Goal: Task Accomplishment & Management: Manage account settings

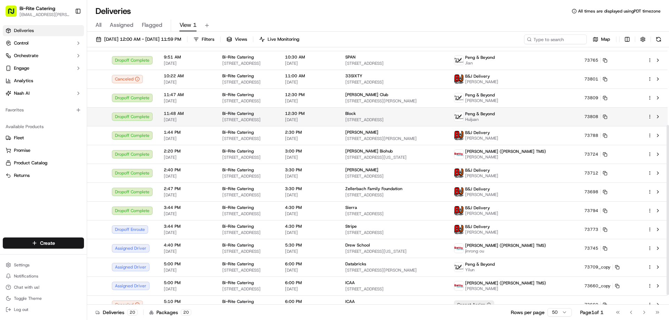
scroll to position [133, 0]
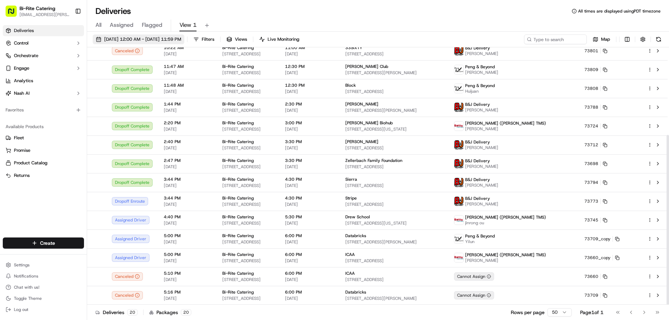
click at [122, 42] on span "09/15/2025 12:00 AM - 09/15/2025 11:59 PM" at bounding box center [142, 39] width 77 height 6
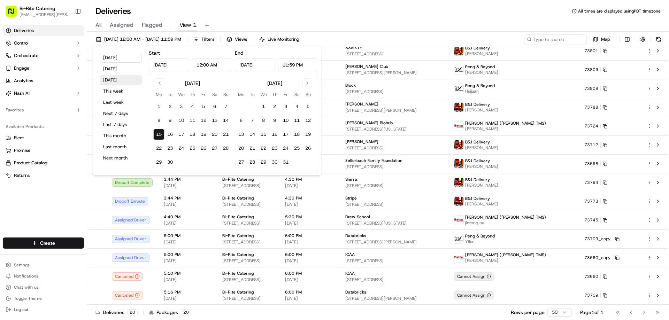
click at [114, 77] on button "Tomorrow" at bounding box center [121, 80] width 42 height 10
type input "Sep 16, 2025"
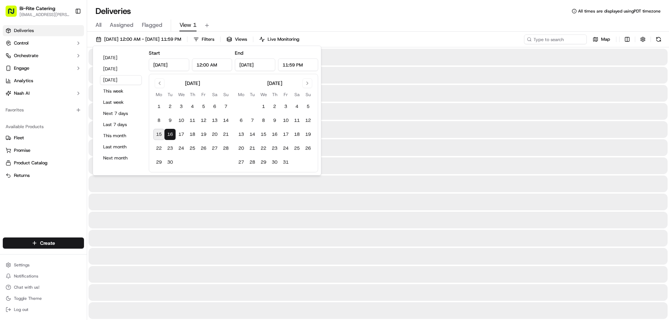
click at [338, 18] on div "All Assigned Flagged View 1" at bounding box center [378, 24] width 582 height 15
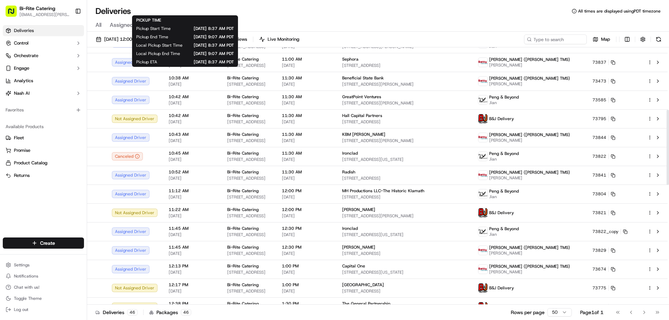
scroll to position [244, 0]
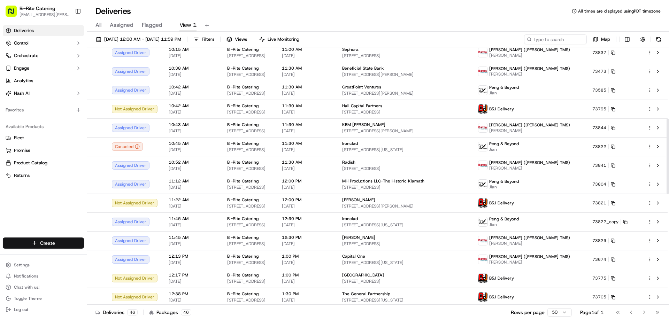
click at [64, 242] on html "Bi-Rite Catering lupe.muniz@biritemarket.com Toggle Sidebar Deliveries Control …" at bounding box center [334, 160] width 669 height 320
click at [120, 253] on link "Delivery" at bounding box center [126, 256] width 78 height 13
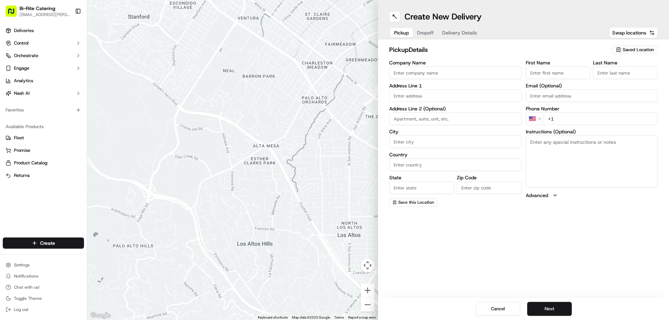
click at [419, 75] on input "Company Name" at bounding box center [455, 73] width 132 height 13
type input "Bi-Rite Catering"
type input "1970 Innes Avenue"
type input "San Francisco"
type input "United States"
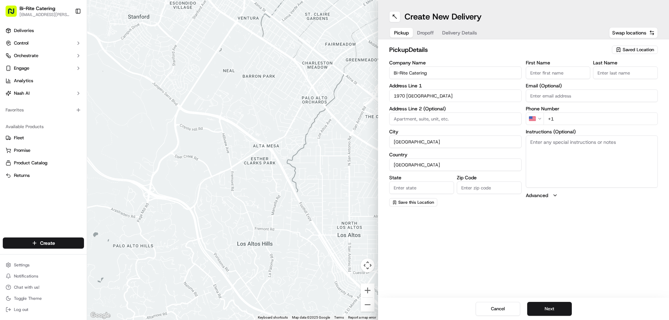
type input "CA"
type input "94124"
type input "Bi-Rite"
type input "Catering"
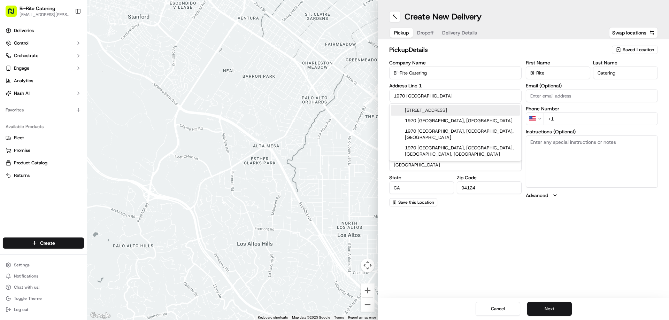
click at [436, 110] on div "1970 Innes Avenue, San Francisco, CA" at bounding box center [455, 110] width 129 height 10
type input "1970 Innes Avenue"
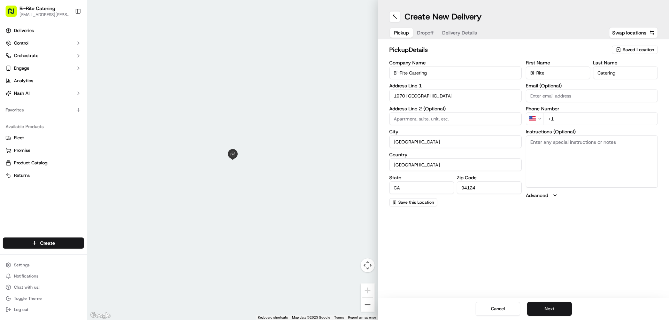
click at [560, 119] on input "+1" at bounding box center [601, 119] width 115 height 13
type input "+1 415 321 8070"
click at [562, 146] on textarea "Instructions (Optional)" at bounding box center [592, 162] width 132 height 52
click at [535, 147] on textarea "Instructions (Optional)" at bounding box center [592, 162] width 132 height 52
paste textarea "Ring the intercom on the right hand side. Order #73900 for Katherine Ely"
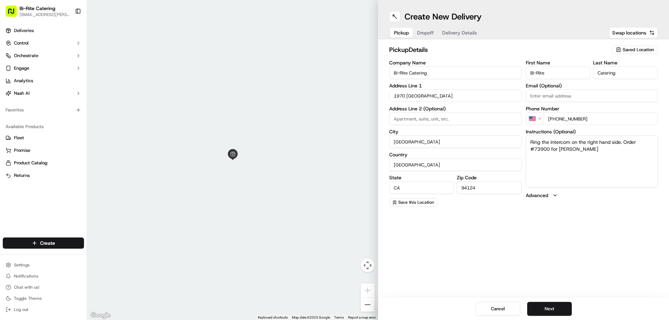
type textarea "Ring the intercom on the right hand side. Order #73900 for Katherine Ely"
click at [557, 307] on button "Next" at bounding box center [549, 309] width 45 height 14
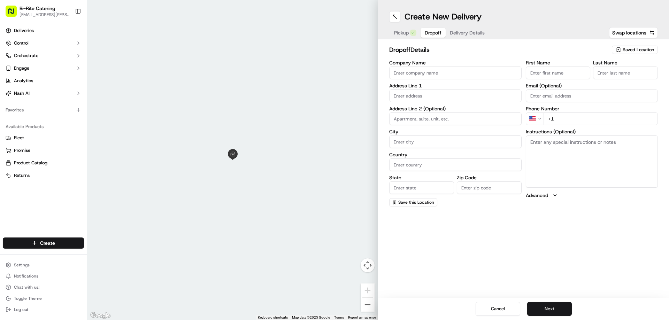
click at [410, 74] on input "Company Name" at bounding box center [455, 73] width 132 height 13
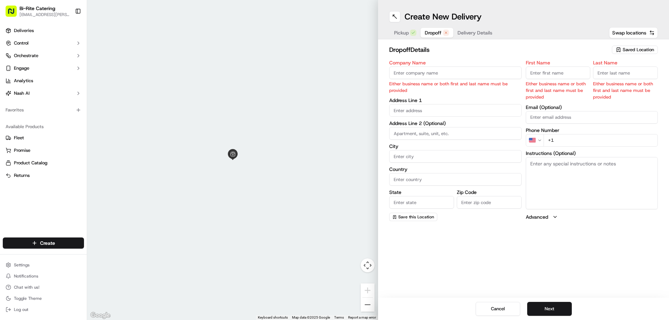
click at [426, 73] on input "Company Name" at bounding box center [455, 73] width 132 height 13
paste input "SEAONC"
type input "SEAONC"
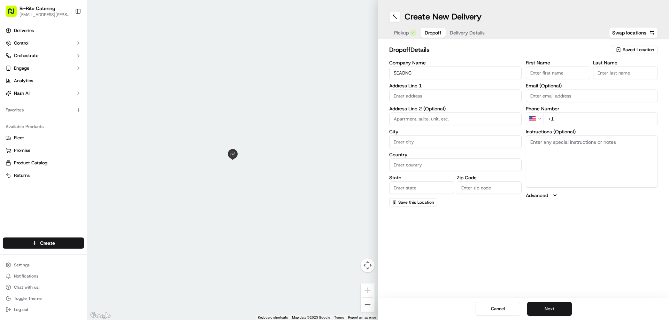
click at [546, 70] on input "First Name" at bounding box center [558, 73] width 65 height 13
paste input "Katherine"
type input "Katherine"
click at [596, 73] on input "Last Name" at bounding box center [625, 73] width 65 height 13
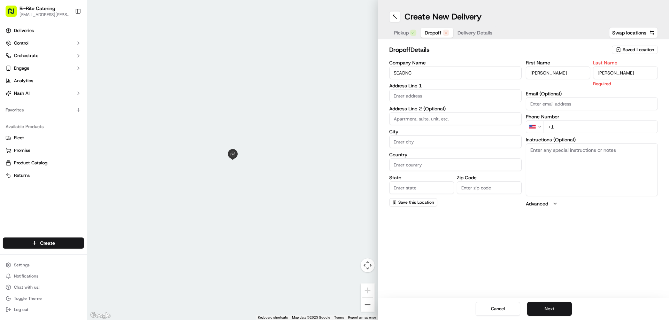
type input "Ely"
click at [426, 93] on input "text" at bounding box center [455, 96] width 132 height 13
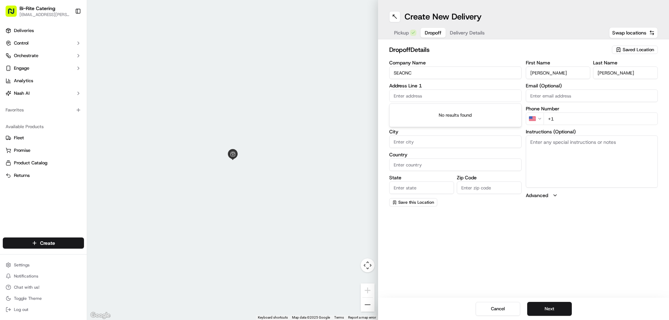
click at [425, 98] on input "text" at bounding box center [455, 96] width 132 height 13
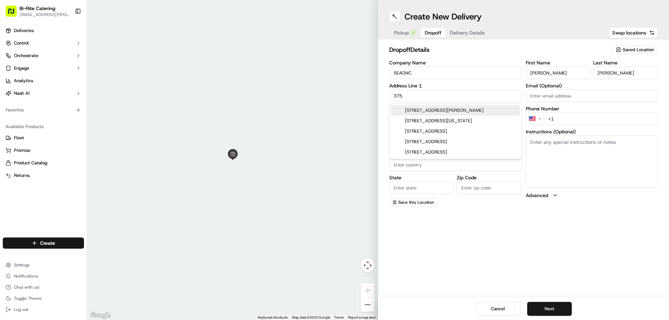
click at [424, 109] on div "375 Beale Street, San Francisco, CA" at bounding box center [455, 110] width 129 height 10
type input "375 Beale St, San Francisco, CA 94105, USA"
type input "San Francisco"
type input "United States"
type input "CA"
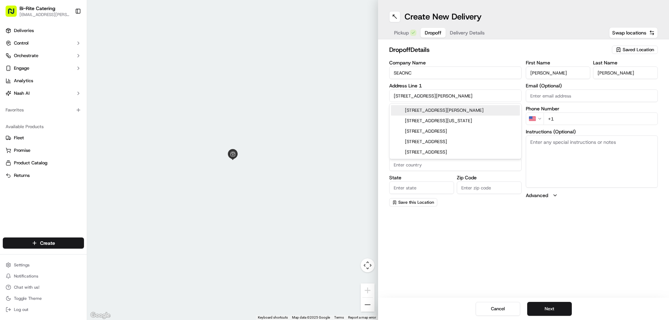
type input "94105"
type input "375 Beale Street"
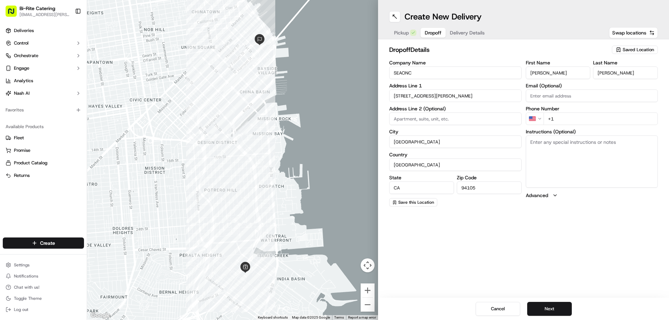
click at [563, 118] on input "+1" at bounding box center [601, 119] width 115 height 13
paste input "731 414 2183"
type input "+1 731 414 2183"
click at [530, 150] on textarea "Instructions (Optional)" at bounding box center [592, 162] width 132 height 52
paste textarea "Call or text when you arrive, Room Yerba Buena"
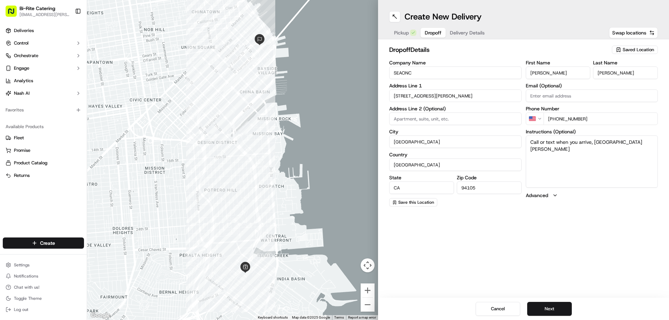
type textarea "Call or text when you arrive, Room Yerba Buena"
click at [567, 225] on div "Create New Delivery Pickup Dropoff Delivery Details Swap locations dropoff Deta…" at bounding box center [523, 160] width 291 height 320
click at [559, 309] on button "Next" at bounding box center [549, 309] width 45 height 14
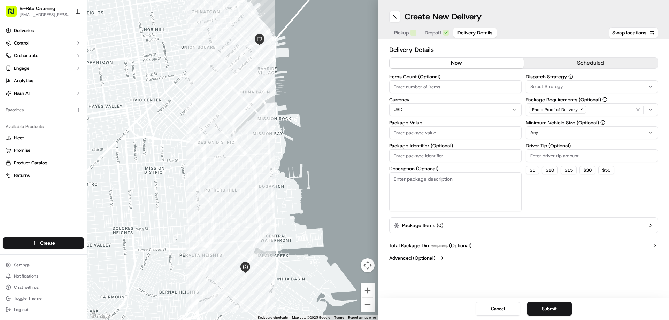
click at [590, 65] on button "scheduled" at bounding box center [591, 63] width 134 height 10
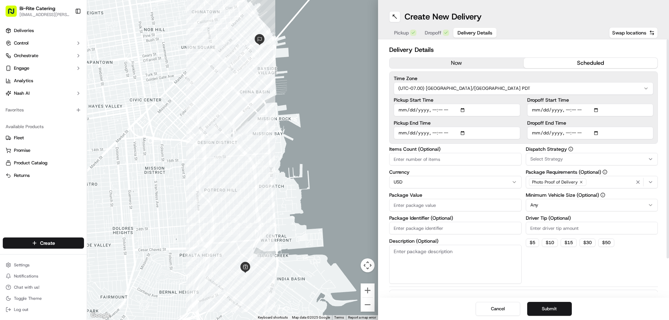
click at [536, 111] on input "Dropoff Start Time" at bounding box center [590, 110] width 127 height 13
type input "2025-09-16T16:00"
click at [535, 133] on input "Dropoff End Time" at bounding box center [590, 133] width 127 height 13
type input "2025-09-16T16:30"
click at [405, 113] on input "Pickup Start Time" at bounding box center [457, 110] width 127 height 13
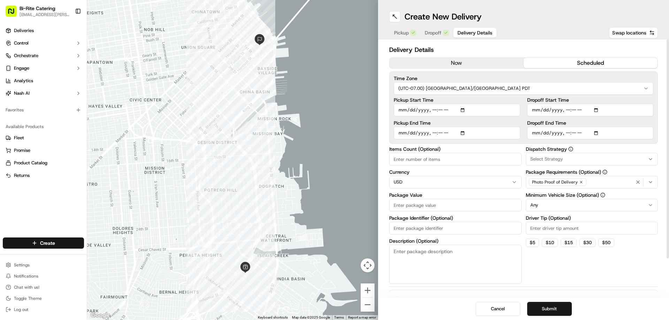
type input "2025-09-16T15:40"
click at [400, 132] on input "Pickup End Time" at bounding box center [457, 133] width 127 height 13
type input "2025-09-16T16:00"
click at [399, 163] on input "Items Count (Optional)" at bounding box center [455, 159] width 132 height 13
type input "1"
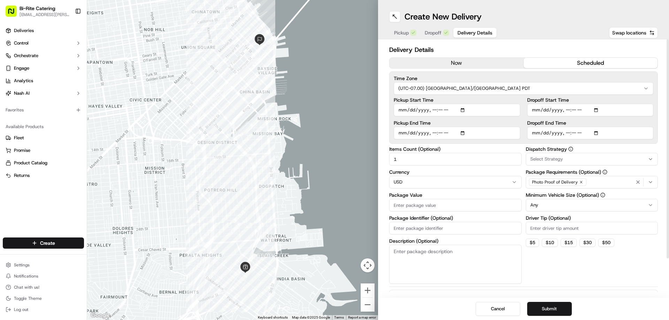
click at [405, 210] on input "Package Value" at bounding box center [455, 205] width 132 height 13
type input "794.50"
click at [400, 226] on input "Package Identifier (Optional)" at bounding box center [455, 228] width 132 height 13
type input "73900"
click at [405, 255] on textarea "Description (Optional)" at bounding box center [455, 264] width 132 height 39
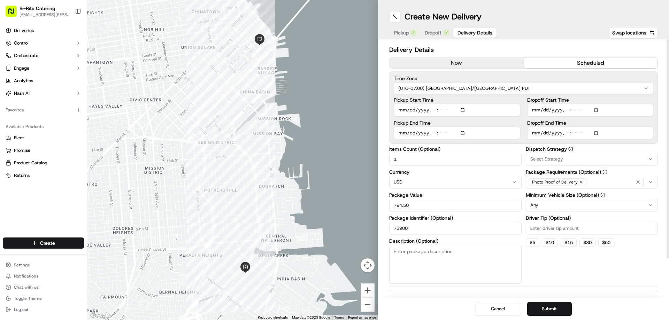
paste textarea "15 items, bag"
type textarea "15 items, bag"
click at [537, 202] on html "Bi-Rite Catering lupe.muniz@biritemarket.com Toggle Sidebar Deliveries Control …" at bounding box center [334, 160] width 669 height 320
click at [542, 227] on input "Driver Tip (Optional)" at bounding box center [592, 228] width 132 height 13
type input "43.81"
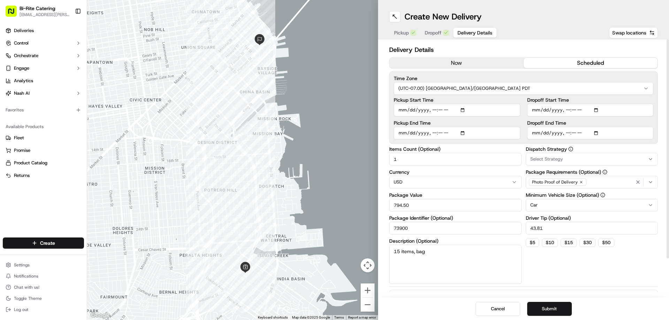
click at [558, 275] on div "Dispatch Strategy Select Strategy Package Requirements (Optional) Photo Proof o…" at bounding box center [592, 215] width 132 height 137
click at [545, 158] on span "Select Strategy" at bounding box center [546, 159] width 33 height 6
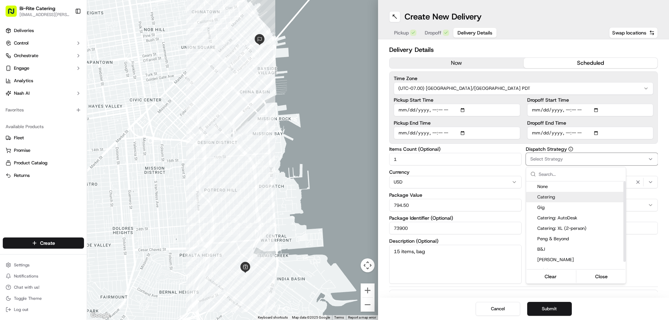
click at [540, 200] on span "Catering" at bounding box center [580, 197] width 86 height 6
click at [638, 270] on html "Bi-Rite Catering lupe.muniz@biritemarket.com Toggle Sidebar Deliveries Control …" at bounding box center [334, 160] width 669 height 320
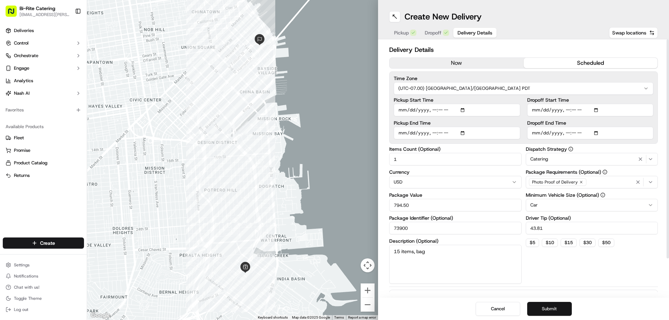
click at [556, 310] on button "Submit" at bounding box center [549, 309] width 45 height 14
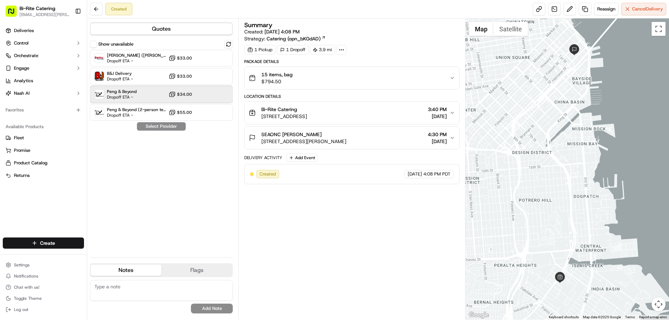
click at [140, 97] on div "Peng & Beyond Dropoff ETA - $34.00" at bounding box center [161, 94] width 143 height 17
click at [166, 128] on button "Assign Provider" at bounding box center [161, 126] width 49 height 8
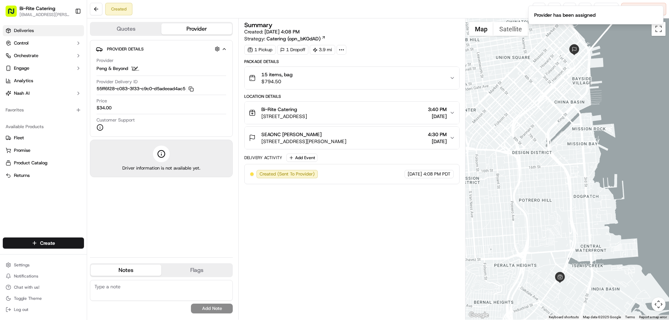
click at [24, 34] on link "Deliveries" at bounding box center [43, 30] width 81 height 11
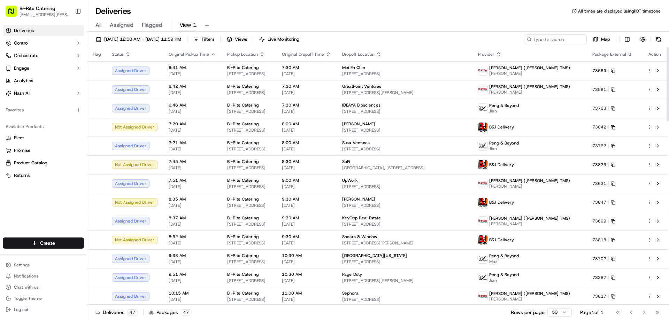
drag, startPoint x: 114, startPoint y: 29, endPoint x: 115, endPoint y: 33, distance: 3.9
click at [114, 29] on button "Assigned" at bounding box center [122, 26] width 24 height 12
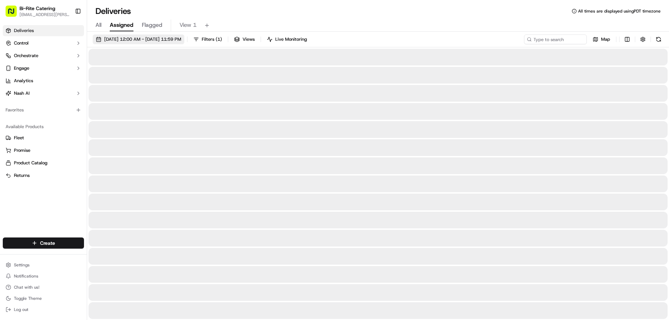
click at [115, 37] on span "09/16/2025 12:00 AM - 09/16/2025 11:59 PM" at bounding box center [142, 39] width 77 height 6
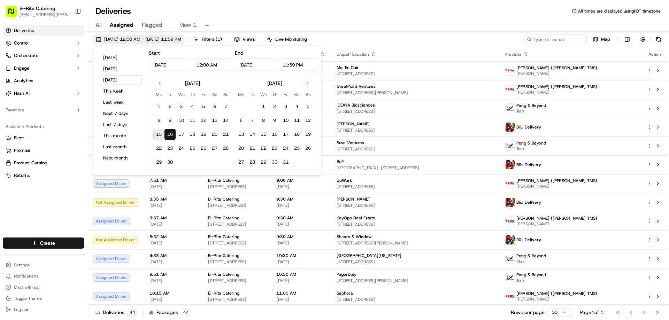
type input "Sep 16, 2025"
type input "12:00 AM"
type input "Sep 16, 2025"
type input "11:59 PM"
click at [236, 6] on div "Deliveries All times are displayed using PDT timezone" at bounding box center [378, 11] width 582 height 11
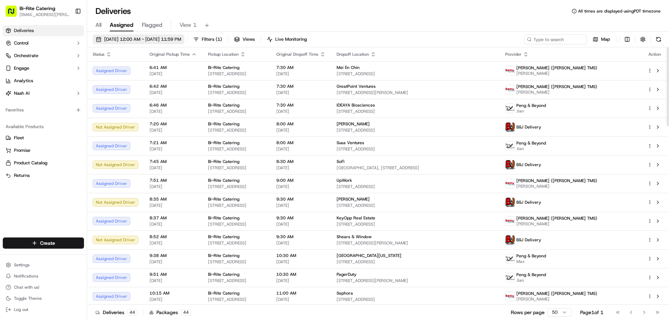
click at [138, 39] on span "09/16/2025 12:00 AM - 09/16/2025 11:59 PM" at bounding box center [142, 39] width 77 height 6
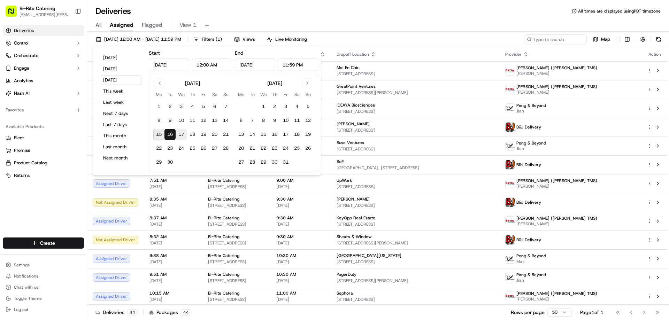
click at [185, 134] on button "17" at bounding box center [181, 134] width 11 height 11
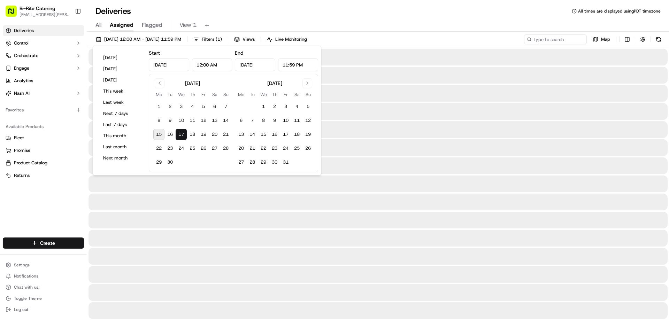
type input "Sep 17, 2025"
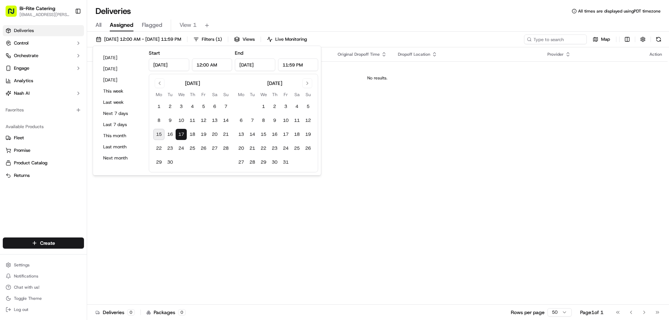
click at [309, 16] on div "Deliveries All times are displayed using PDT timezone" at bounding box center [378, 11] width 582 height 11
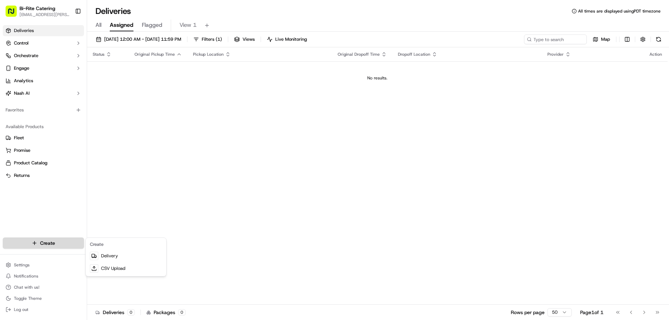
click at [61, 239] on html "Bi-Rite Catering lupe.muniz@biritemarket.com Toggle Sidebar Deliveries Control …" at bounding box center [334, 160] width 669 height 320
click at [107, 267] on link "CSV Upload" at bounding box center [126, 268] width 78 height 13
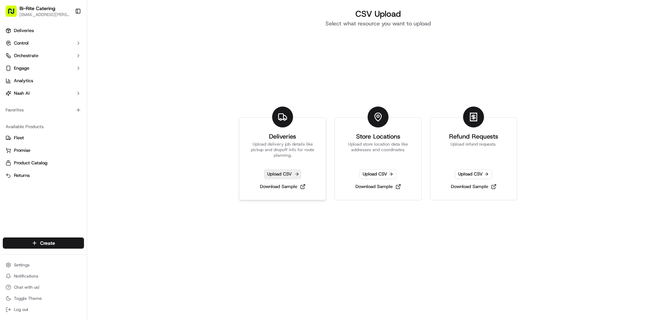
click at [267, 171] on span "Upload CSV" at bounding box center [282, 174] width 37 height 10
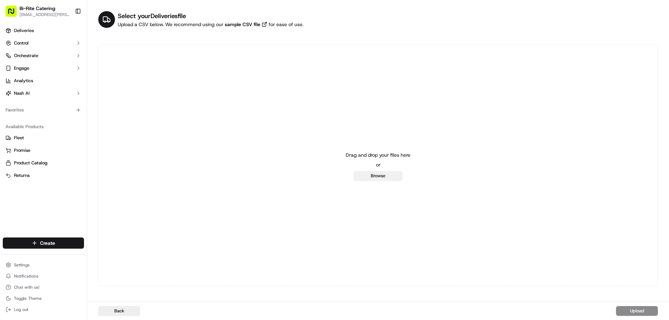
click at [359, 178] on button "Browse" at bounding box center [378, 176] width 49 height 10
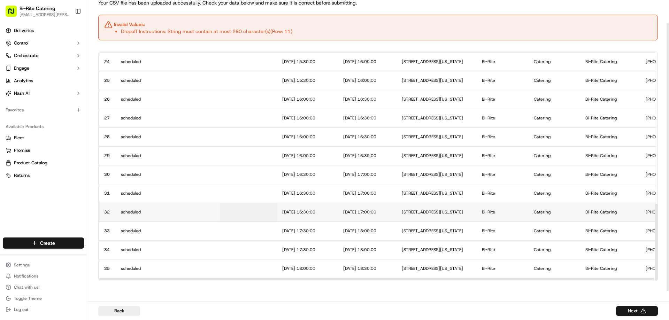
scroll to position [33, 0]
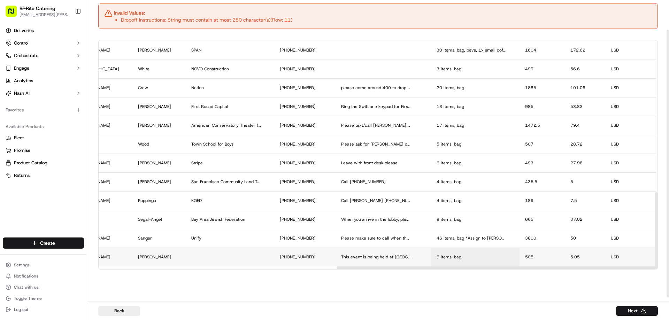
drag, startPoint x: 210, startPoint y: 268, endPoint x: 434, endPoint y: 262, distance: 224.2
click at [448, 267] on div at bounding box center [615, 268] width 556 height 2
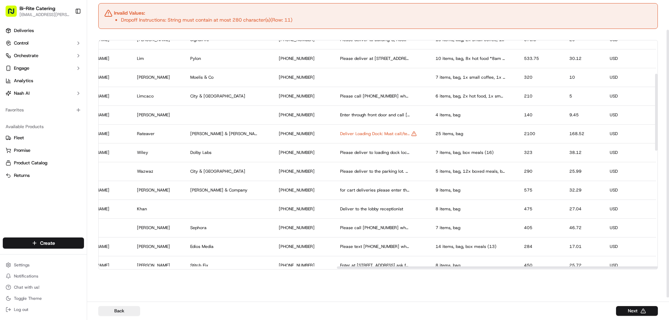
scroll to position [98, 806]
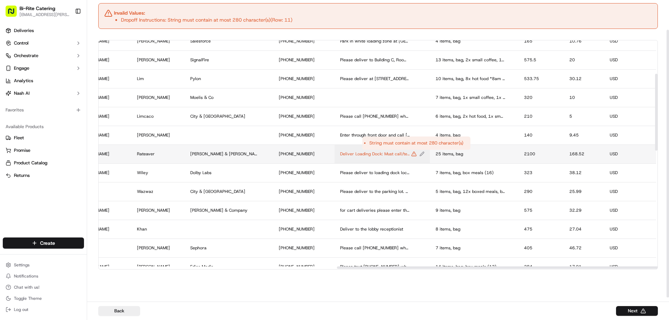
click at [417, 155] on icon "Edit Dropoff Instructions value" at bounding box center [414, 154] width 6 height 6
click at [366, 149] on input "Deliver Loading Dock: Must call/text before entering, Laura 415-791-4407. Enter…" at bounding box center [384, 146] width 77 height 13
type input "Loading Dock: Must call/text before entering, Laura 415-791-4407. Enter 1st St …"
click at [419, 150] on button at bounding box center [419, 146] width 10 height 13
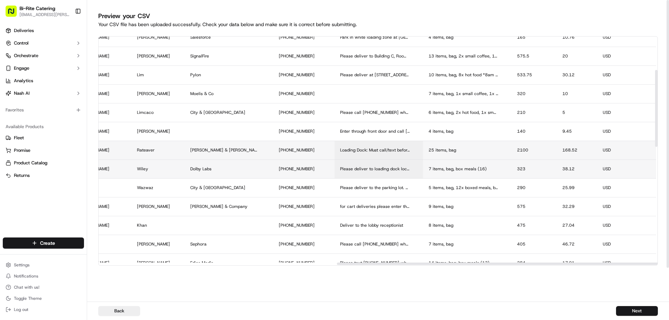
scroll to position [0, 0]
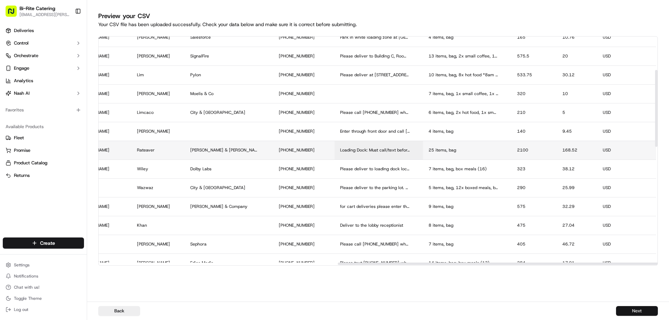
click at [636, 307] on button "Next" at bounding box center [637, 311] width 42 height 10
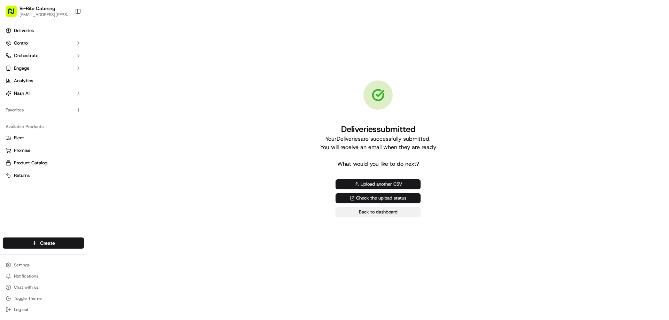
click at [404, 214] on link "Back to dashboard" at bounding box center [378, 212] width 85 height 10
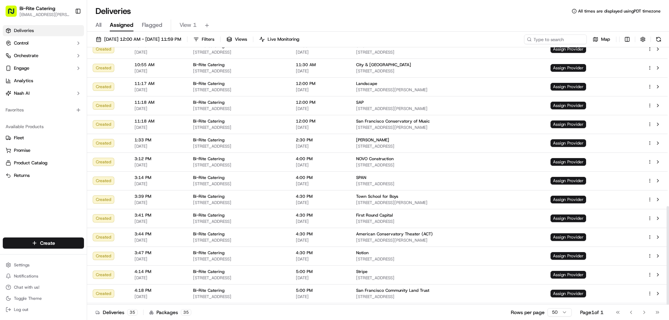
scroll to position [415, 0]
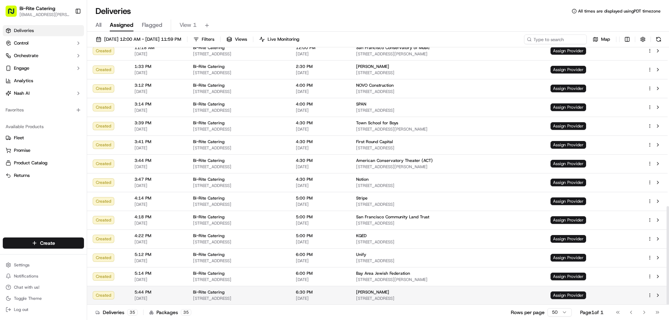
click at [650, 293] on html "Bi-Rite Catering lupe.muniz@biritemarket.com Toggle Sidebar Deliveries Control …" at bounding box center [334, 160] width 669 height 320
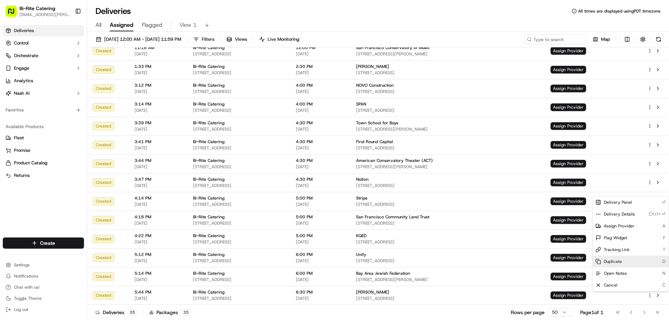
click at [622, 263] on div "Duplicate D" at bounding box center [631, 262] width 76 height 12
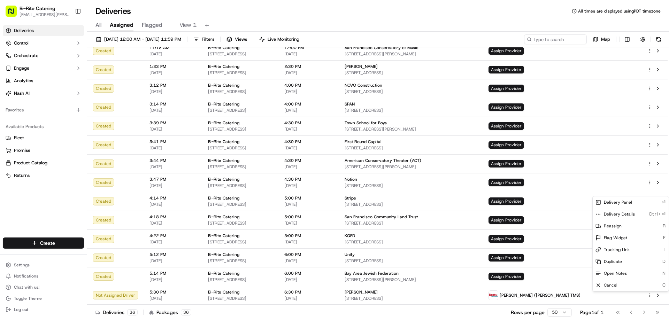
click at [491, 14] on html "Bi-Rite Catering lupe.muniz@biritemarket.com Toggle Sidebar Deliveries Control …" at bounding box center [334, 160] width 669 height 320
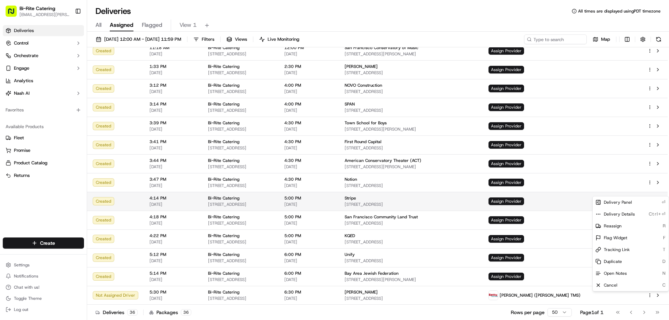
scroll to position [434, 0]
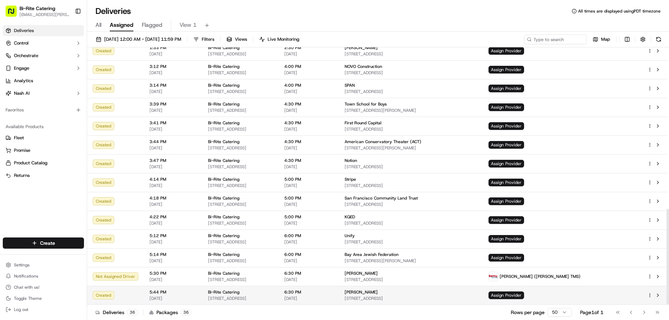
click at [650, 297] on html "Bi-Rite Catering lupe.muniz@biritemarket.com Toggle Sidebar Deliveries Control …" at bounding box center [334, 160] width 669 height 320
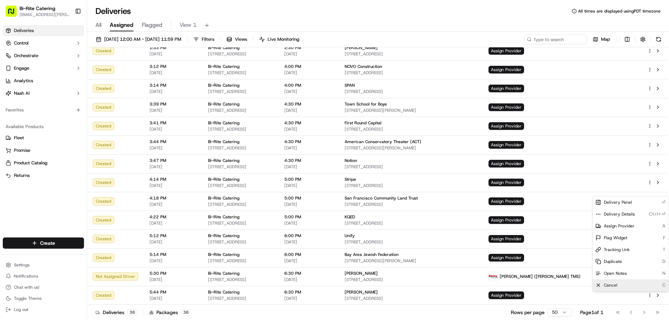
click at [614, 285] on span "Cancel" at bounding box center [611, 286] width 14 height 6
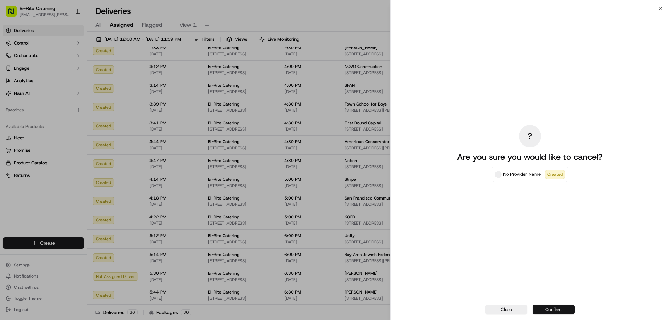
click at [545, 312] on button "Confirm" at bounding box center [554, 310] width 42 height 10
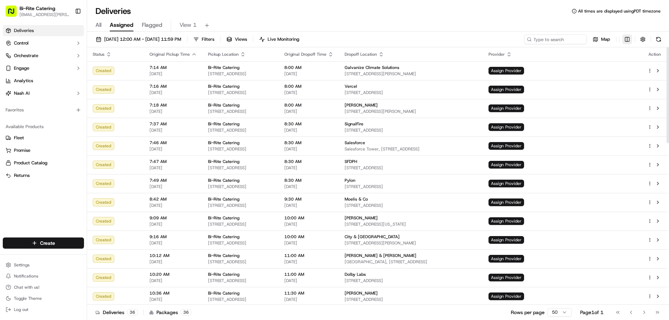
click at [629, 41] on html "Bi-Rite Catering lupe.muniz@biritemarket.com Toggle Sidebar Deliveries Control …" at bounding box center [334, 160] width 669 height 320
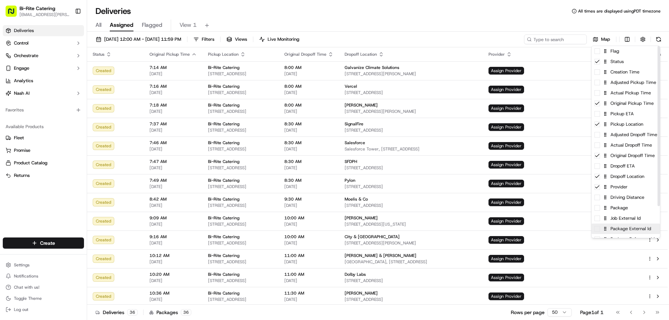
click at [599, 232] on div "Package External Id" at bounding box center [626, 229] width 68 height 10
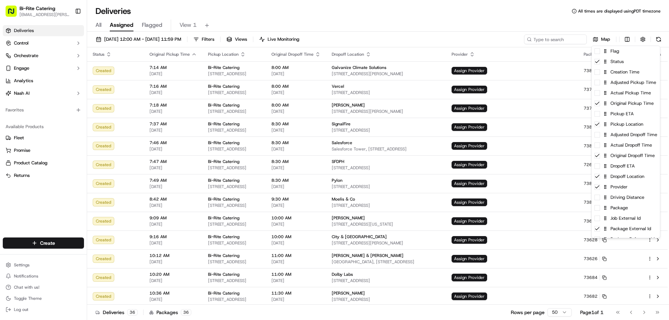
click at [415, 20] on html "Bi-Rite Catering lupe.muniz@biritemarket.com Toggle Sidebar Deliveries Control …" at bounding box center [334, 160] width 669 height 320
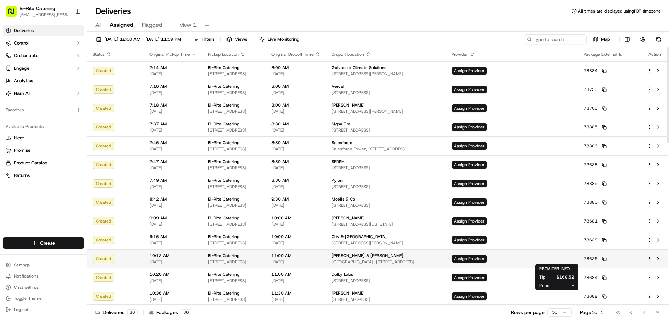
click at [487, 259] on span "Assign Provider" at bounding box center [470, 259] width 36 height 8
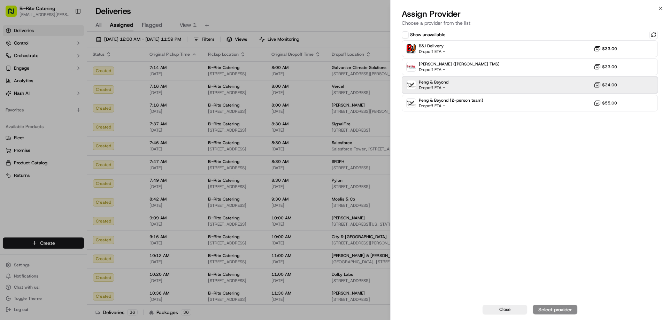
click at [491, 86] on div "Peng & Beyond Dropoff ETA - $34.00" at bounding box center [530, 85] width 256 height 17
click at [564, 311] on div "Assign Provider" at bounding box center [555, 309] width 34 height 7
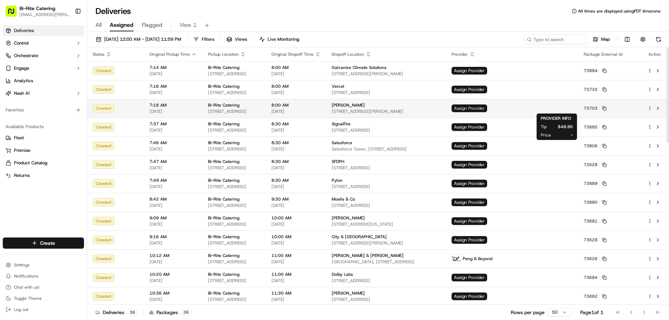
click at [487, 107] on span "Assign Provider" at bounding box center [470, 109] width 36 height 8
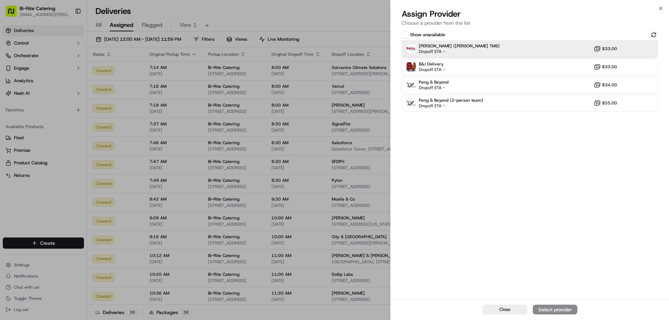
click at [509, 51] on div "Betty (Nash TMS) Dropoff ETA - $33.00" at bounding box center [530, 48] width 256 height 17
drag, startPoint x: 552, startPoint y: 308, endPoint x: 549, endPoint y: 303, distance: 6.9
click at [552, 309] on div "Assign Provider" at bounding box center [555, 309] width 34 height 7
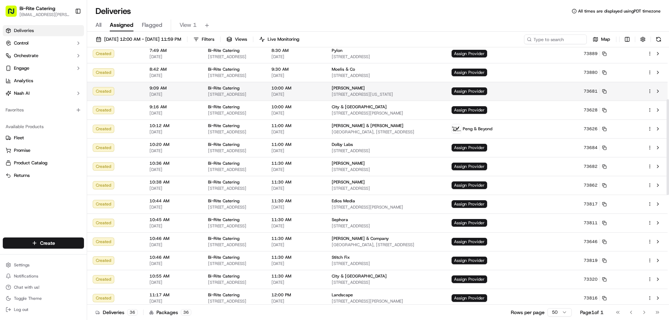
scroll to position [139, 0]
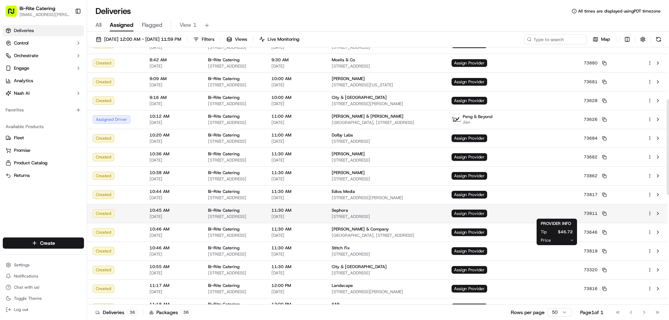
click at [487, 214] on span "Assign Provider" at bounding box center [470, 214] width 36 height 8
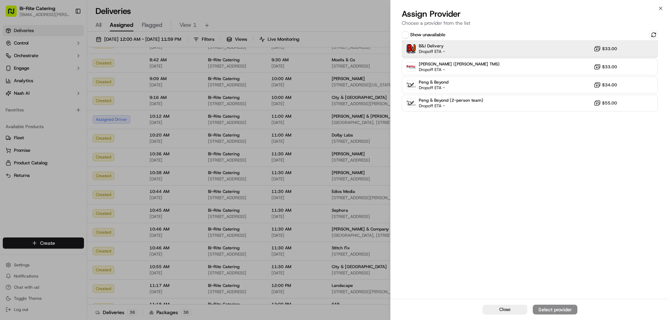
click at [487, 53] on div "B&J Delivery Dropoff ETA - $33.00" at bounding box center [530, 48] width 256 height 17
click at [552, 307] on div "Assign Provider" at bounding box center [555, 309] width 34 height 7
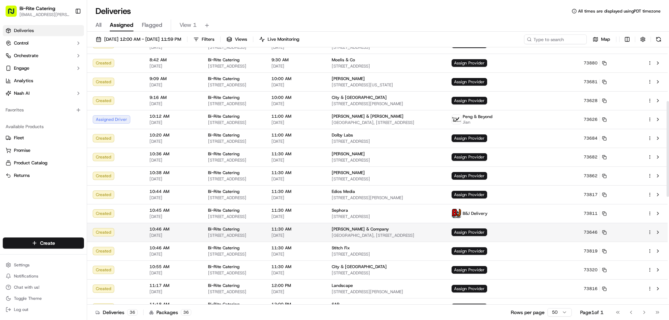
scroll to position [209, 0]
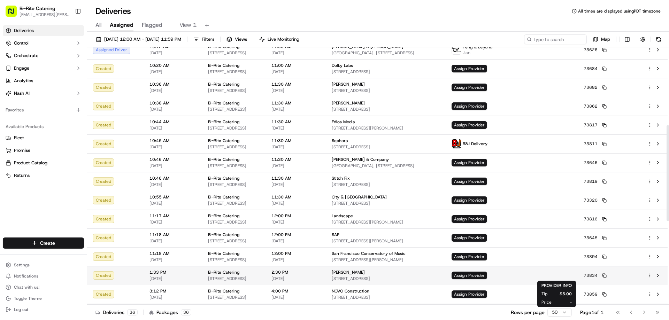
click at [487, 276] on span "Assign Provider" at bounding box center [470, 276] width 36 height 8
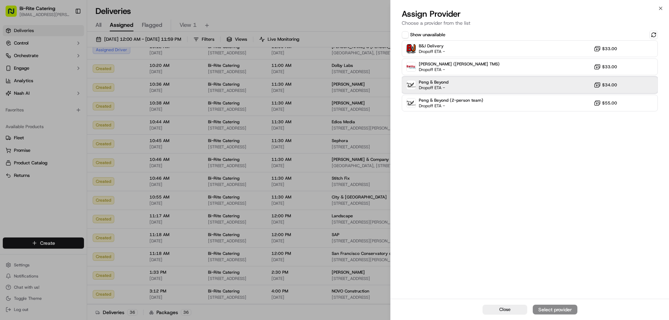
click at [488, 84] on div "Peng & Beyond Dropoff ETA - $34.00" at bounding box center [530, 85] width 256 height 17
click at [556, 308] on div "Assign Provider" at bounding box center [555, 309] width 34 height 7
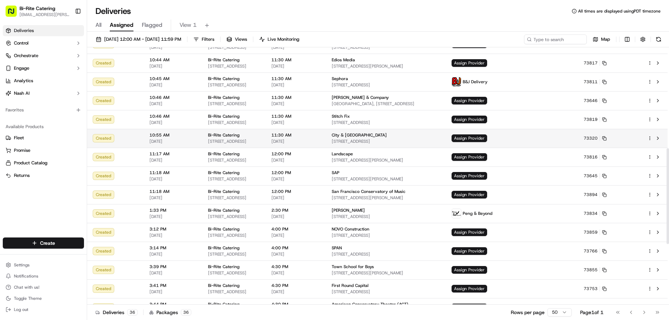
scroll to position [279, 0]
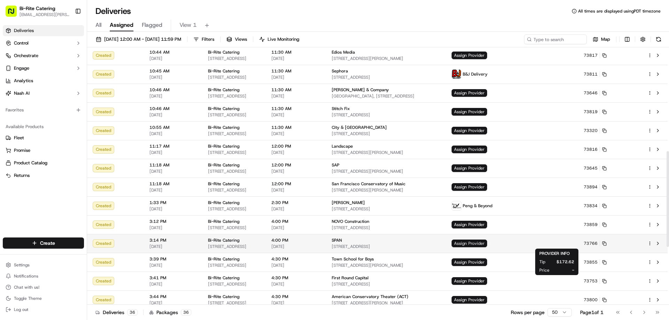
click at [487, 245] on span "Assign Provider" at bounding box center [470, 244] width 36 height 8
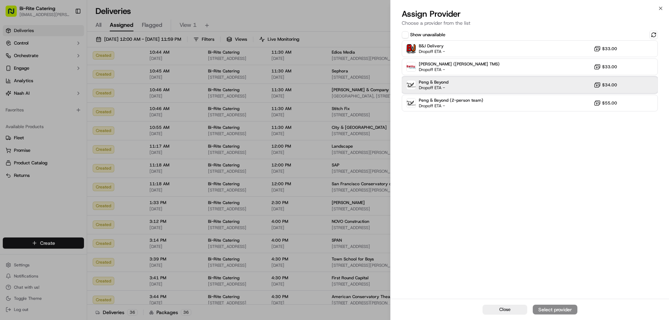
click at [497, 86] on div "Peng & Beyond Dropoff ETA - $34.00" at bounding box center [530, 85] width 256 height 17
click at [558, 311] on div "Assign Provider" at bounding box center [555, 309] width 34 height 7
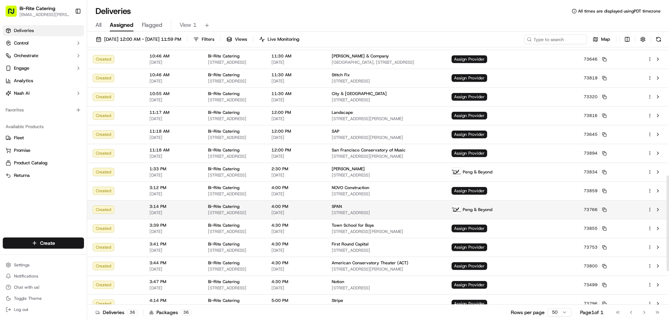
scroll to position [349, 0]
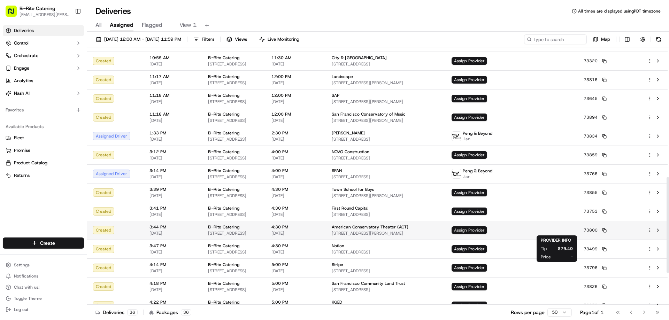
click at [487, 228] on span "Assign Provider" at bounding box center [470, 231] width 36 height 8
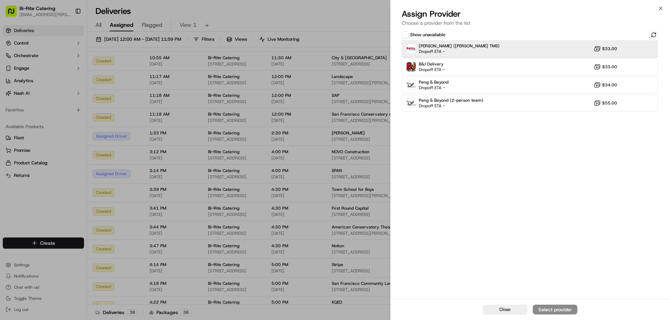
click at [464, 46] on div "Betty (Nash TMS) Dropoff ETA - $33.00" at bounding box center [530, 48] width 256 height 17
click at [564, 308] on div "Assign Provider" at bounding box center [555, 309] width 34 height 7
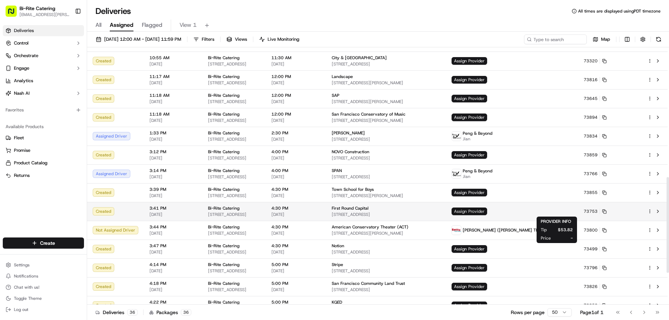
click at [487, 211] on span "Assign Provider" at bounding box center [470, 212] width 36 height 8
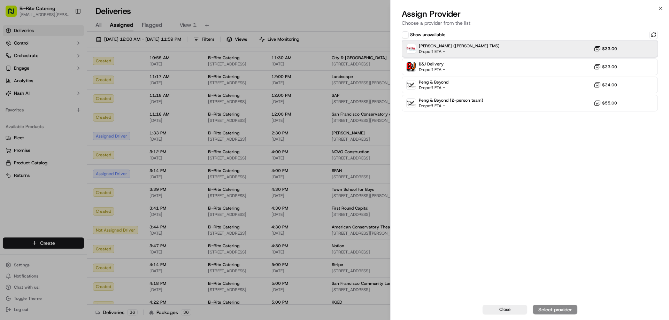
click at [486, 52] on div "Betty (Nash TMS) Dropoff ETA - $33.00" at bounding box center [530, 48] width 256 height 17
click at [558, 312] on div "Assign Provider" at bounding box center [555, 309] width 34 height 7
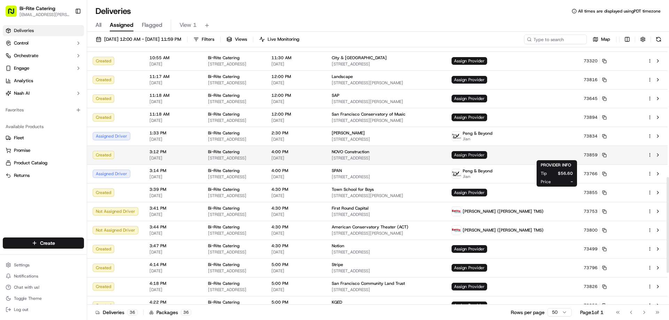
click at [487, 157] on span "Assign Provider" at bounding box center [470, 155] width 36 height 8
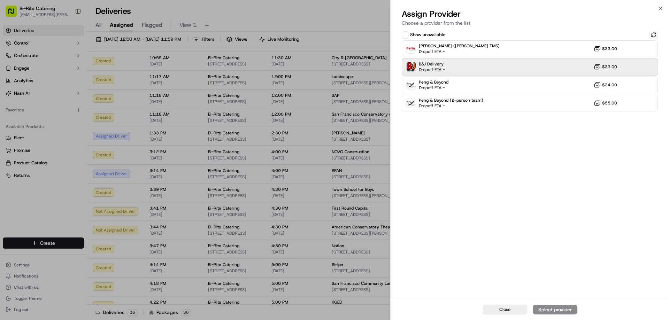
click at [489, 72] on div "B&J Delivery Dropoff ETA - $33.00" at bounding box center [530, 67] width 256 height 17
click at [560, 310] on div "Assign Provider" at bounding box center [555, 309] width 34 height 7
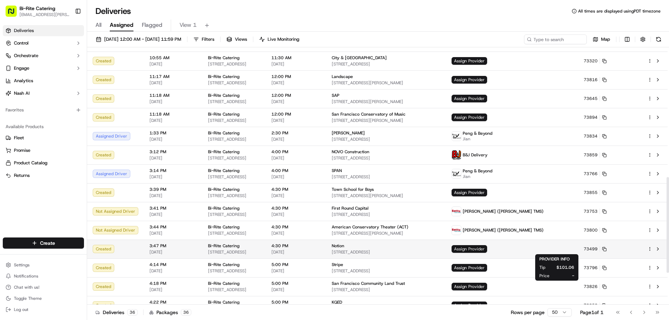
click at [487, 250] on span "Assign Provider" at bounding box center [470, 249] width 36 height 8
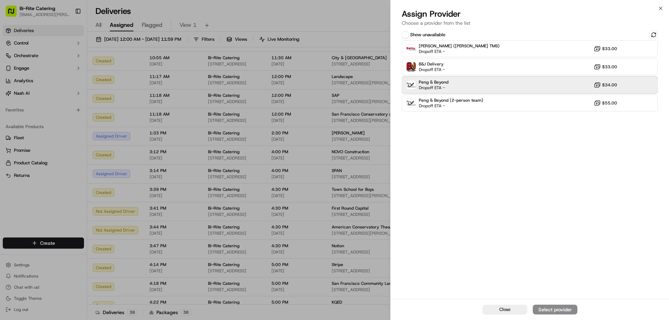
click at [483, 87] on div "Peng & Beyond Dropoff ETA - $34.00" at bounding box center [530, 85] width 256 height 17
click at [559, 308] on div "Assign Provider" at bounding box center [555, 309] width 34 height 7
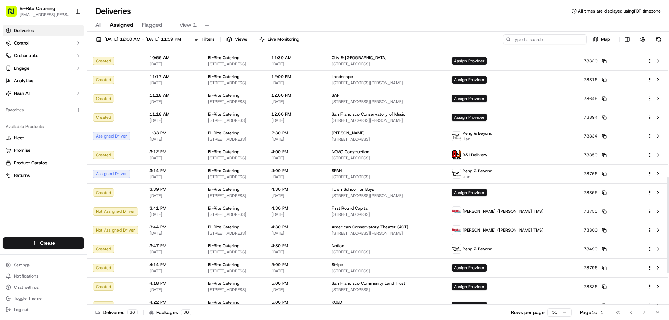
click at [551, 40] on input at bounding box center [545, 40] width 84 height 10
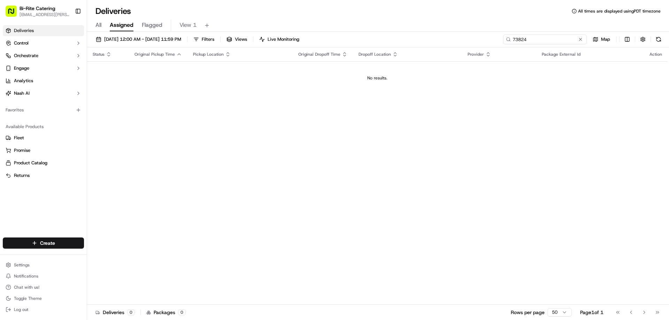
type input "73824"
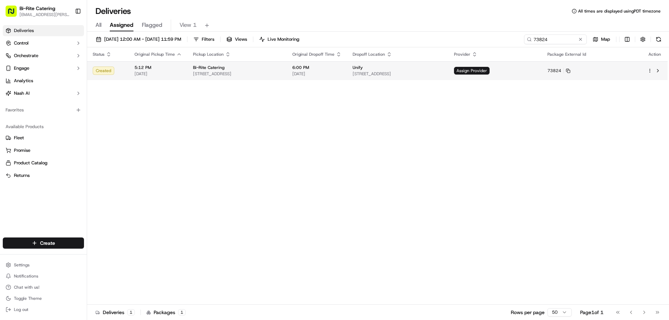
click at [650, 70] on html "Bi-Rite Catering lupe.muniz@biritemarket.com Toggle Sidebar Deliveries Control …" at bounding box center [334, 160] width 669 height 320
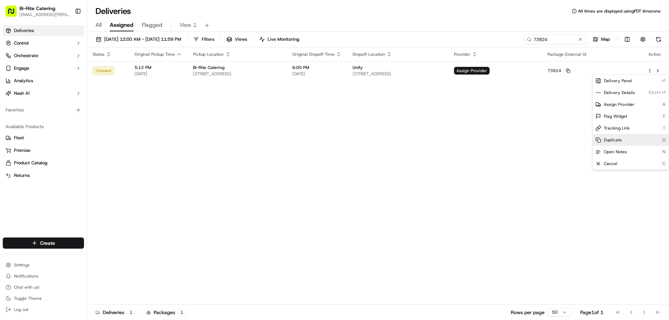
click at [613, 141] on span "Duplicate" at bounding box center [613, 140] width 18 height 6
click at [307, 148] on html "Bi-Rite Catering lupe.muniz@biritemarket.com Toggle Sidebar Deliveries Control …" at bounding box center [334, 160] width 669 height 320
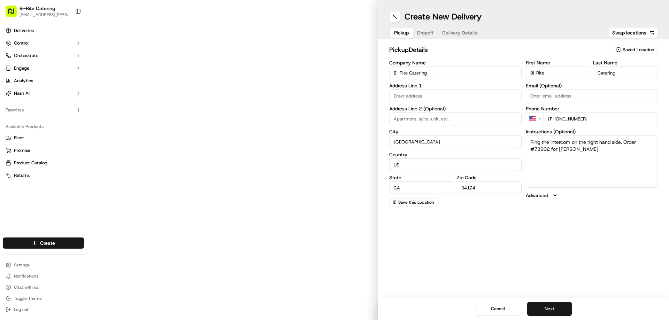
type input "1970 Innes Ave"
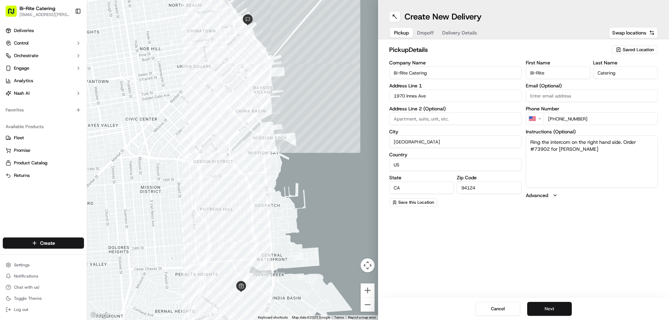
click at [544, 312] on button "Next" at bounding box center [549, 309] width 45 height 14
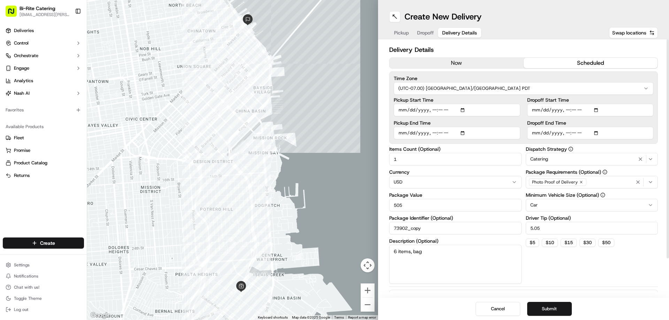
click at [442, 112] on input "Pickup Start Time" at bounding box center [457, 110] width 127 height 13
type input "2025-09-17T17:30"
click at [440, 133] on input "Pickup End Time" at bounding box center [457, 133] width 127 height 13
type input "2025-09-17T18:00"
click at [549, 265] on div "Dispatch Strategy Catering Package Requirements (Optional) Photo Proof of Deliv…" at bounding box center [592, 215] width 132 height 137
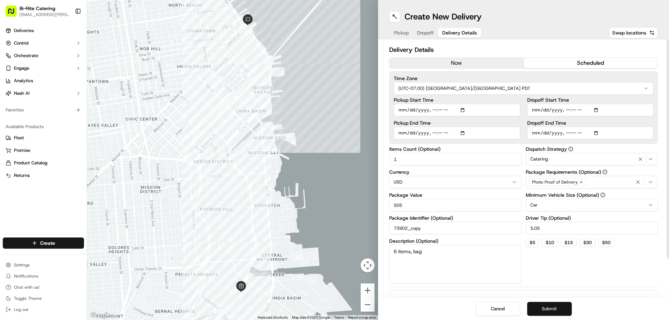
click at [547, 308] on button "Submit" at bounding box center [549, 309] width 45 height 14
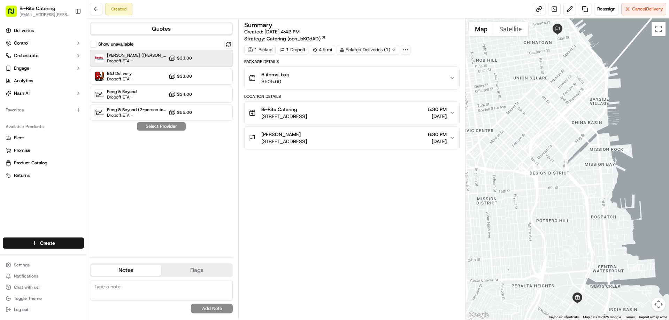
click at [134, 59] on span "Dropoff ETA -" at bounding box center [131, 61] width 49 height 6
click at [176, 130] on button "Assign Provider" at bounding box center [161, 126] width 49 height 8
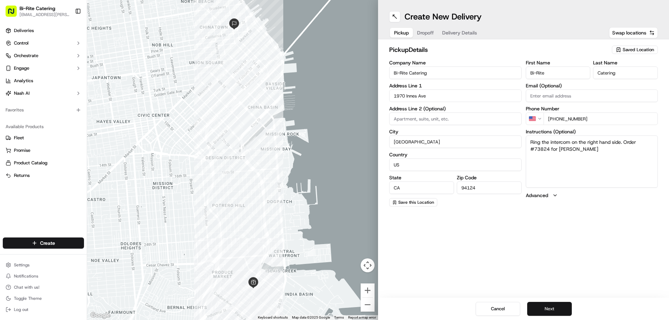
click at [547, 309] on button "Next" at bounding box center [549, 309] width 45 height 14
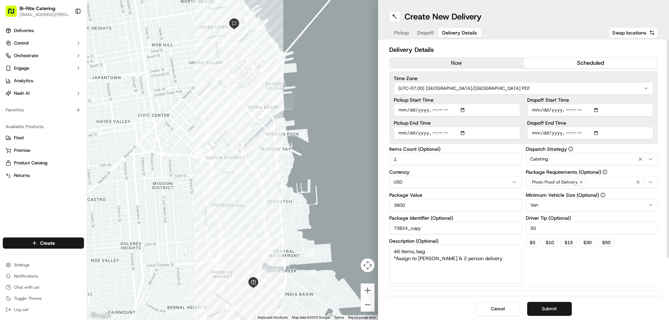
click at [442, 108] on input "Pickup Start Time" at bounding box center [457, 110] width 127 height 13
type input "2025-09-17T17:00"
click at [443, 133] on input "Pickup End Time" at bounding box center [457, 133] width 127 height 13
type input "2025-09-17T17:30"
click at [552, 261] on div "Dispatch Strategy Catering Package Requirements (Optional) Photo Proof of Deliv…" at bounding box center [592, 215] width 132 height 137
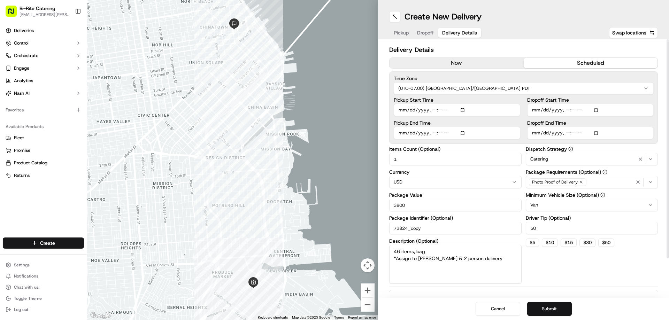
click at [551, 310] on button "Submit" at bounding box center [549, 309] width 45 height 14
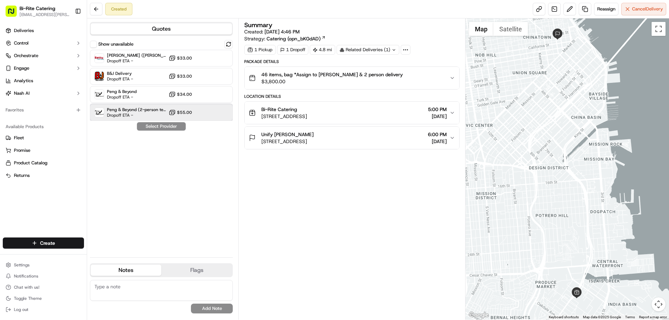
click at [123, 109] on span "Peng & Beyond (2-person team)" at bounding box center [136, 110] width 59 height 6
click at [164, 126] on button "Assign Provider" at bounding box center [161, 126] width 49 height 8
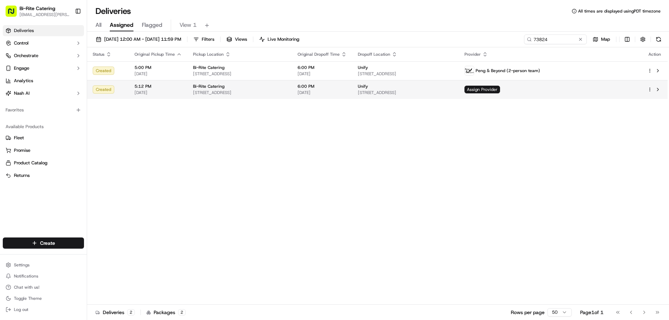
click at [650, 90] on html "Bi-Rite Catering [EMAIL_ADDRESS][PERSON_NAME][DOMAIN_NAME] Toggle Sidebar Deliv…" at bounding box center [334, 160] width 669 height 320
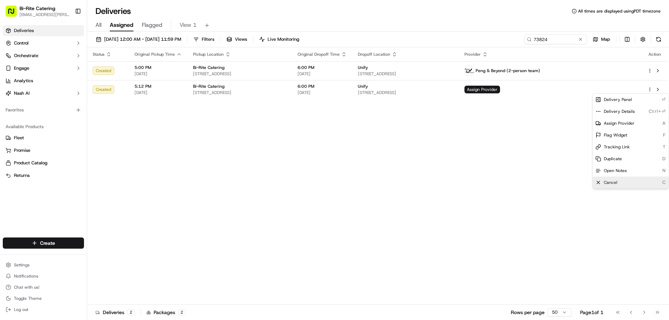
click at [609, 183] on span "Cancel" at bounding box center [611, 183] width 14 height 6
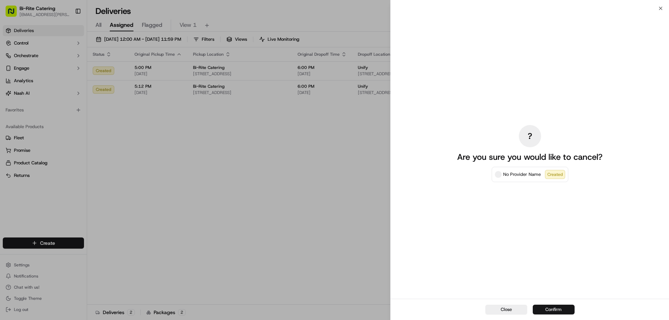
click at [544, 310] on button "Confirm" at bounding box center [554, 310] width 42 height 10
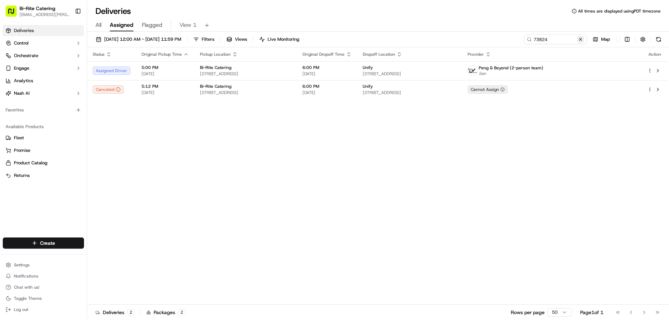
click at [583, 41] on button at bounding box center [580, 39] width 7 height 7
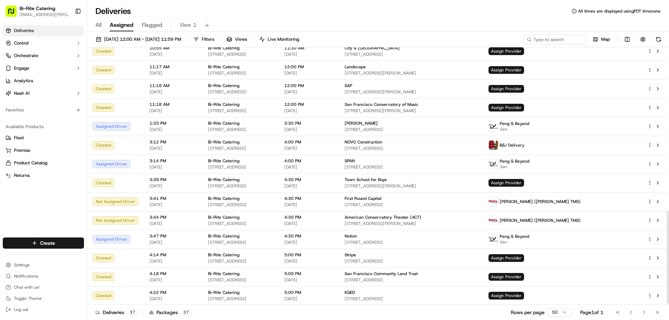
scroll to position [453, 0]
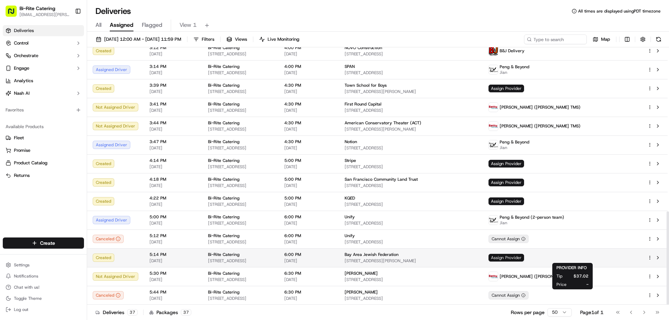
click at [524, 261] on span "Assign Provider" at bounding box center [507, 258] width 36 height 8
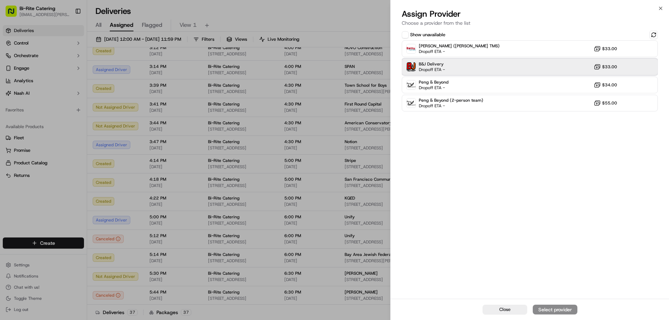
click at [487, 70] on div "B&J Delivery Dropoff ETA - $33.00" at bounding box center [530, 67] width 256 height 17
click at [545, 309] on div "Assign Provider" at bounding box center [555, 309] width 34 height 7
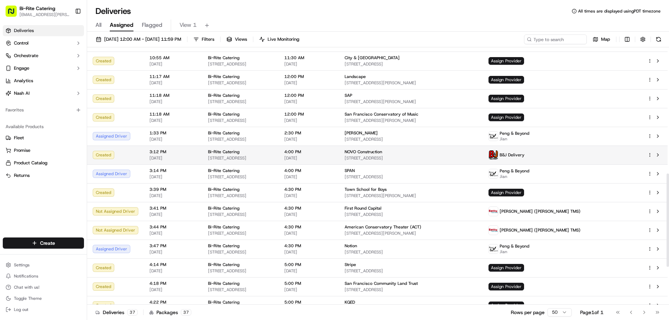
scroll to position [348, 0]
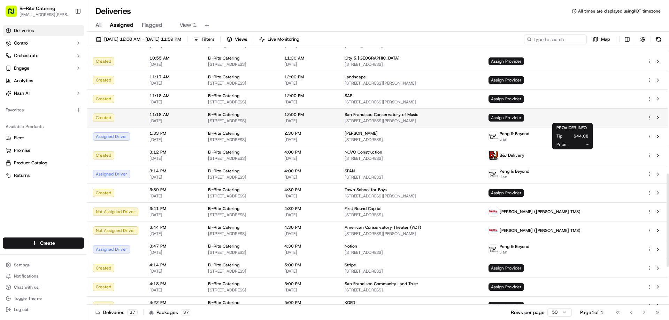
click at [524, 116] on span "Assign Provider" at bounding box center [507, 118] width 36 height 8
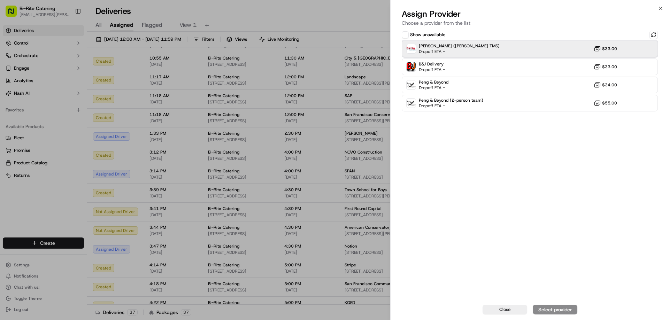
click at [507, 51] on div "[PERSON_NAME] ([PERSON_NAME] TMS) Dropoff ETA - $33.00" at bounding box center [530, 48] width 256 height 17
click at [551, 310] on div "Assign Provider" at bounding box center [555, 309] width 34 height 7
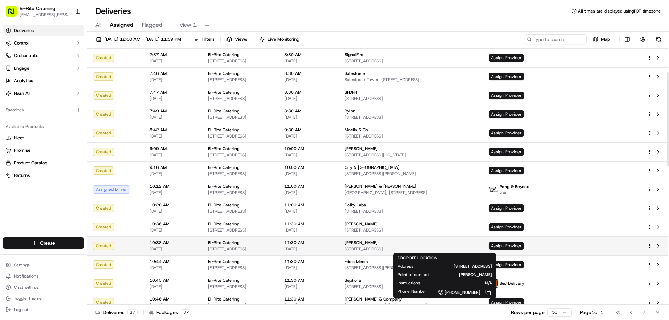
scroll to position [0, 0]
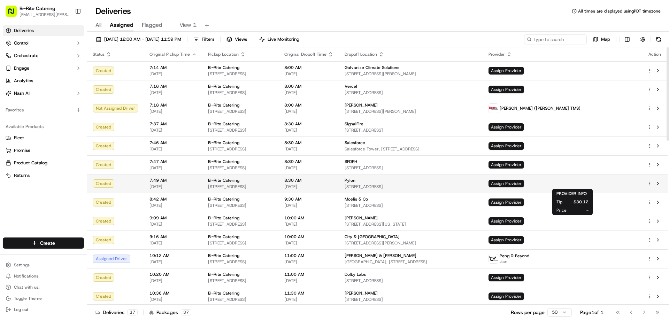
click at [524, 182] on span "Assign Provider" at bounding box center [507, 184] width 36 height 8
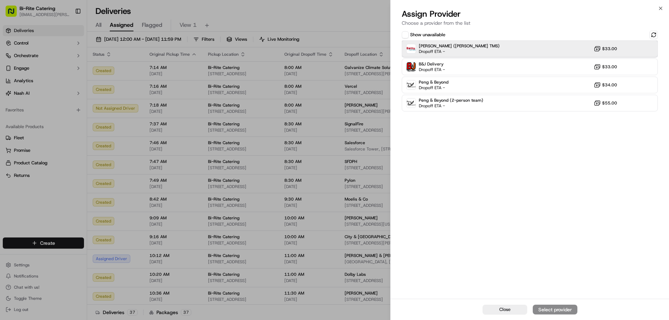
click at [459, 47] on div "[PERSON_NAME] ([PERSON_NAME] TMS) Dropoff ETA - $33.00" at bounding box center [530, 48] width 256 height 17
click at [544, 307] on div "Assign Provider" at bounding box center [555, 309] width 34 height 7
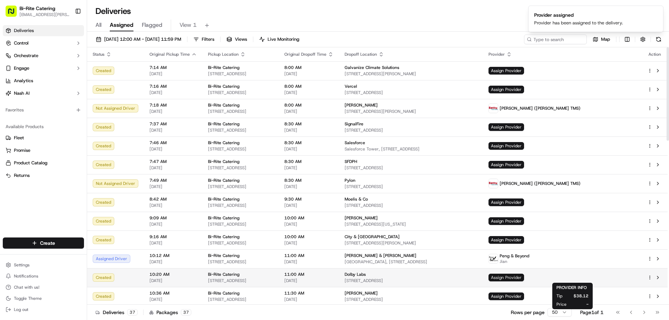
click at [524, 278] on span "Assign Provider" at bounding box center [507, 278] width 36 height 8
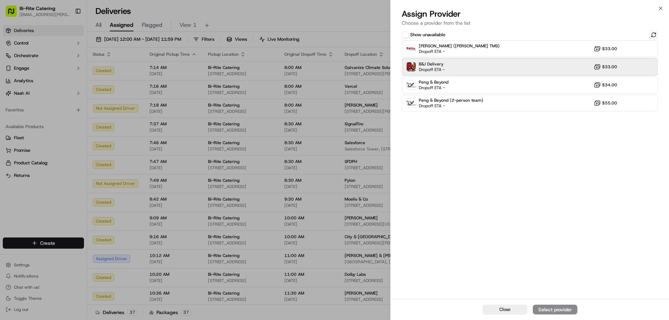
click at [468, 64] on div "B&J Delivery Dropoff ETA - $33.00" at bounding box center [530, 67] width 256 height 17
click at [551, 306] on button "Assign Provider" at bounding box center [555, 310] width 45 height 10
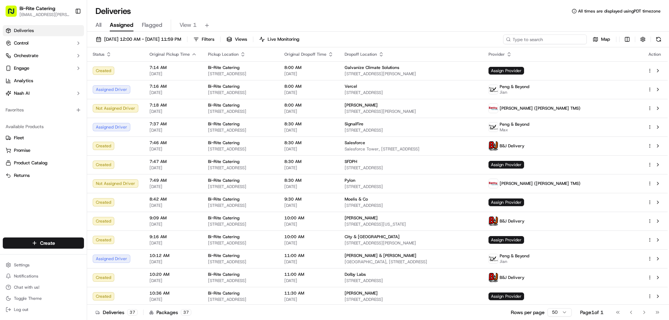
click at [538, 36] on input at bounding box center [545, 40] width 84 height 10
type input "73499"
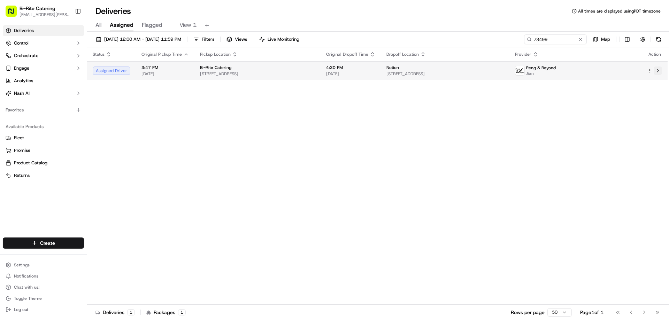
click at [661, 71] on button at bounding box center [658, 71] width 8 height 8
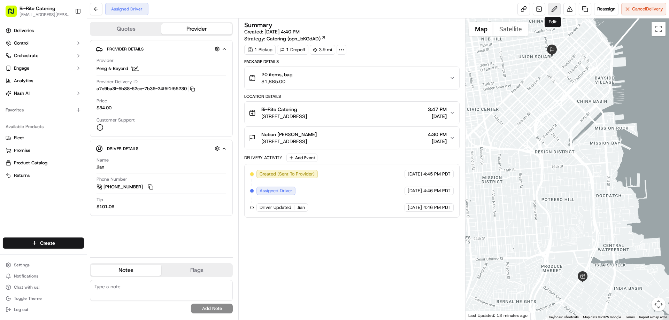
click at [555, 10] on button at bounding box center [554, 9] width 13 height 13
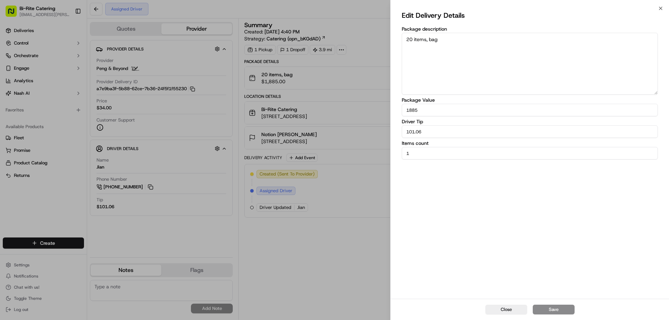
click at [413, 41] on textarea "20 items, bag" at bounding box center [530, 64] width 256 height 62
type textarea "21 items, bag"
drag, startPoint x: 422, startPoint y: 109, endPoint x: 407, endPoint y: 110, distance: 15.4
click at [407, 110] on input "1885" at bounding box center [530, 110] width 256 height 13
type input "2130"
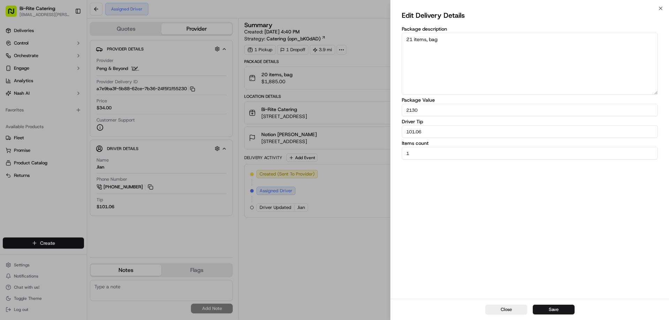
drag, startPoint x: 430, startPoint y: 132, endPoint x: 400, endPoint y: 134, distance: 30.0
click at [400, 134] on div "Edit Delivery Details Package description 21 items, bag Package Value 2130 Driv…" at bounding box center [530, 153] width 278 height 291
type input "113.92"
click at [556, 312] on button "Save" at bounding box center [554, 310] width 42 height 10
